Goal: Check status: Check status

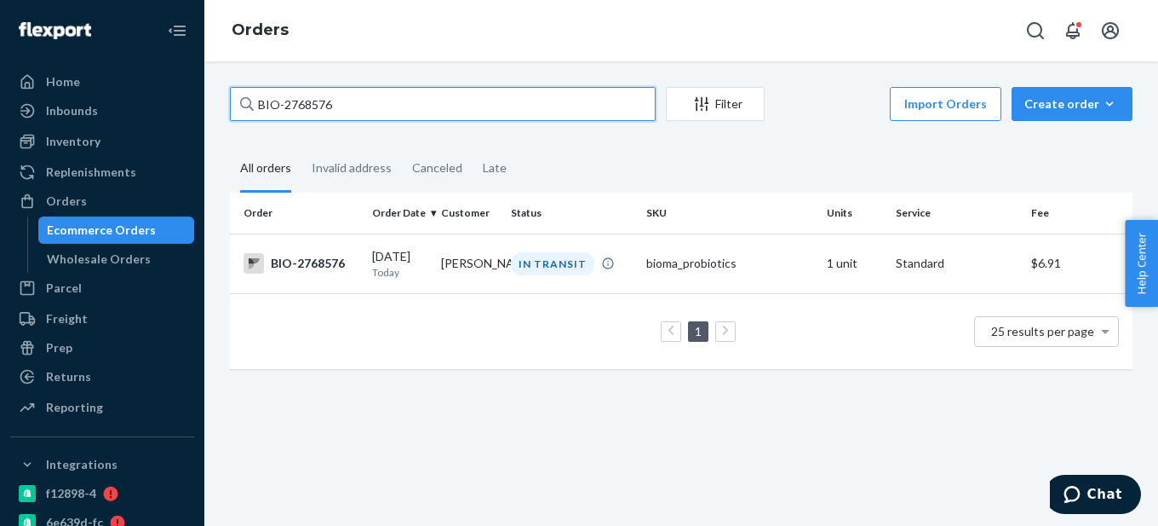
drag, startPoint x: 284, startPoint y: 104, endPoint x: 417, endPoint y: 96, distance: 133.9
click at [417, 96] on input "BIO-2768576" at bounding box center [443, 104] width 426 height 34
paste input "2660580"
click at [290, 101] on input "BIO- 2660580" at bounding box center [443, 104] width 426 height 34
type input "BIO-2660580"
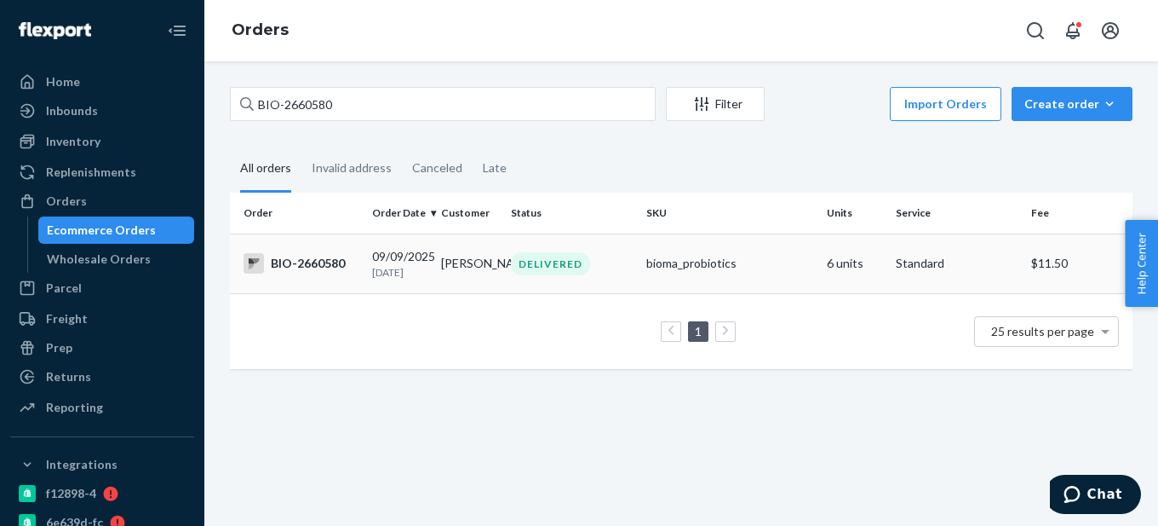
click at [374, 268] on p "[DATE]" at bounding box center [399, 272] width 55 height 14
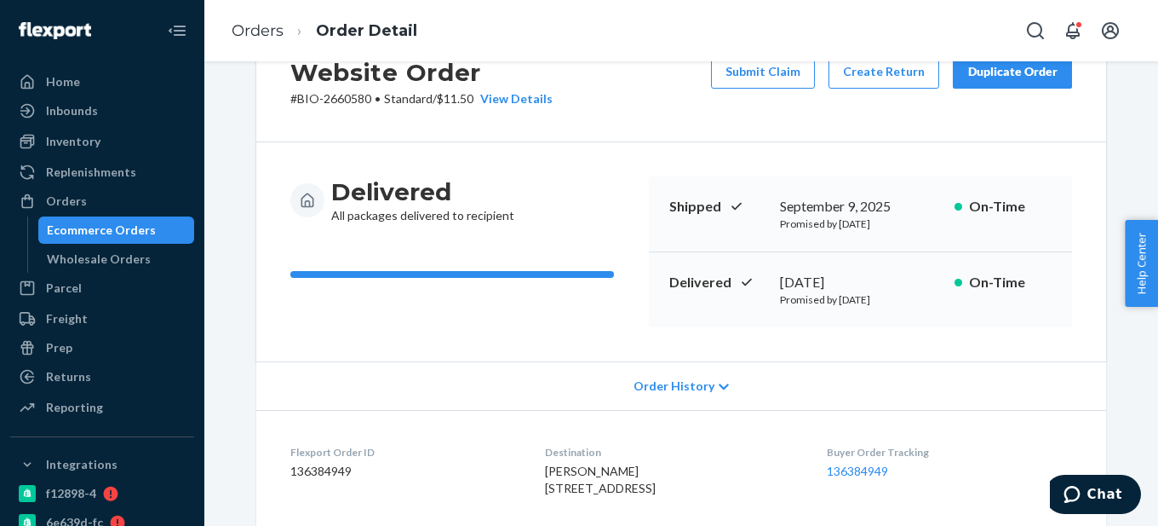
scroll to position [85, 0]
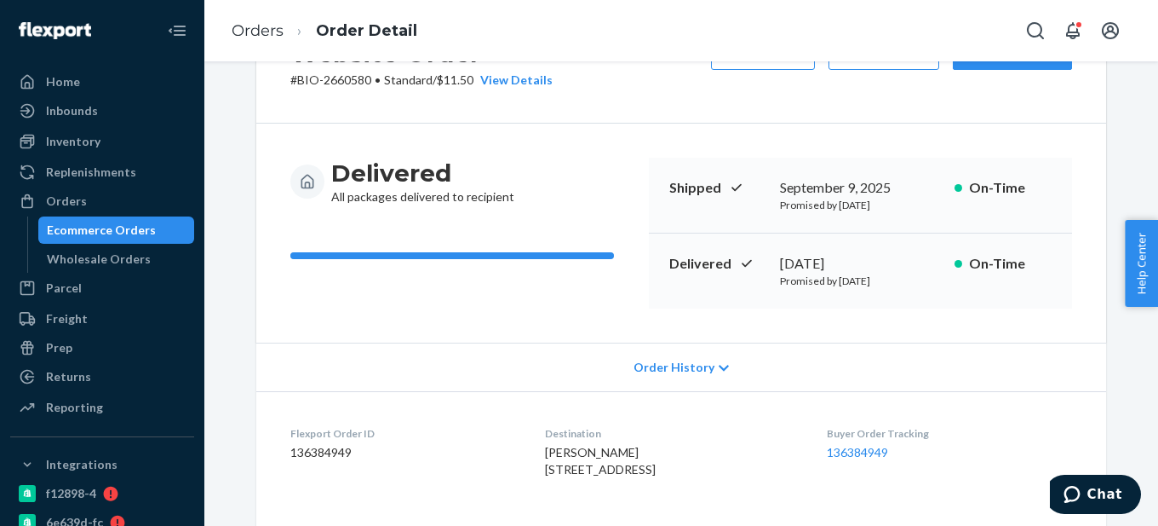
drag, startPoint x: 774, startPoint y: 259, endPoint x: 899, endPoint y: 258, distance: 124.4
click at [897, 258] on div "[DATE]" at bounding box center [860, 264] width 161 height 20
copy div "[DATE]"
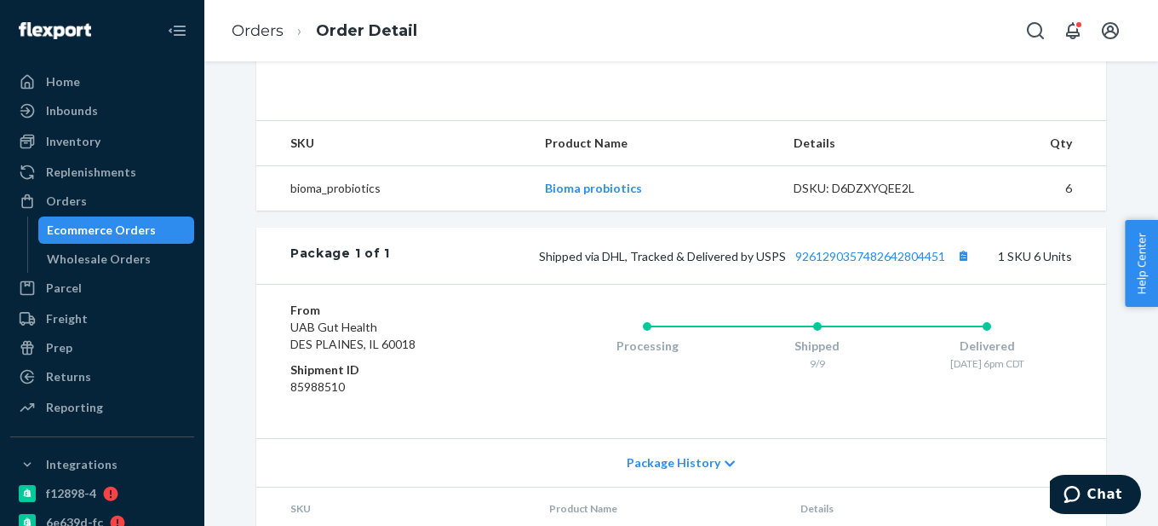
scroll to position [511, 0]
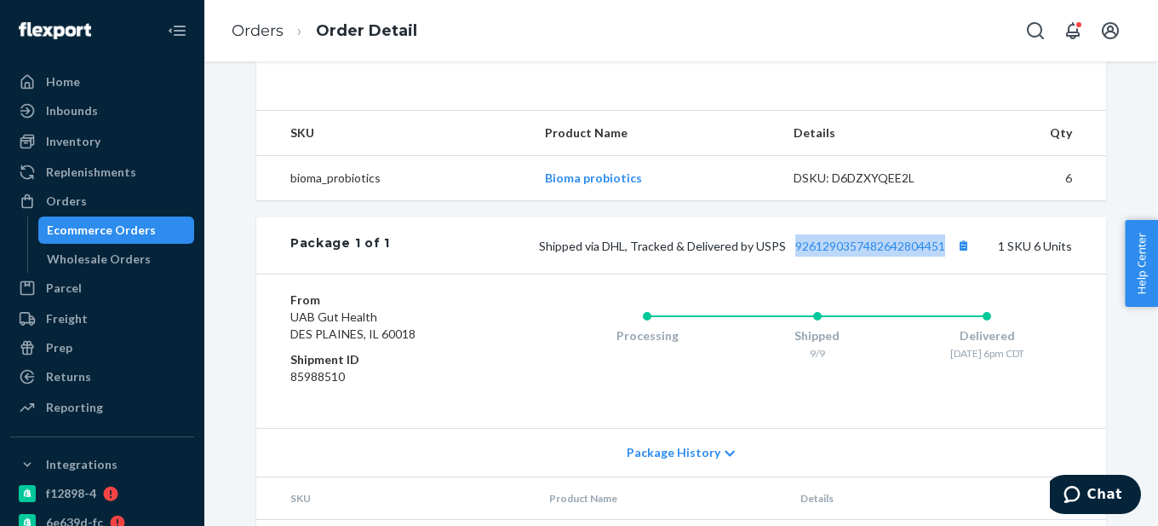
drag, startPoint x: 942, startPoint y: 274, endPoint x: 788, endPoint y: 274, distance: 154.2
click at [788, 253] on span "Shipped via DHL, Tracked & Delivered by USPS 9261290357482642804451" at bounding box center [756, 245] width 435 height 14
copy link "9261290357482642804451"
click at [856, 253] on link "9261290357482642804451" at bounding box center [871, 245] width 150 height 14
